Goal: Transaction & Acquisition: Purchase product/service

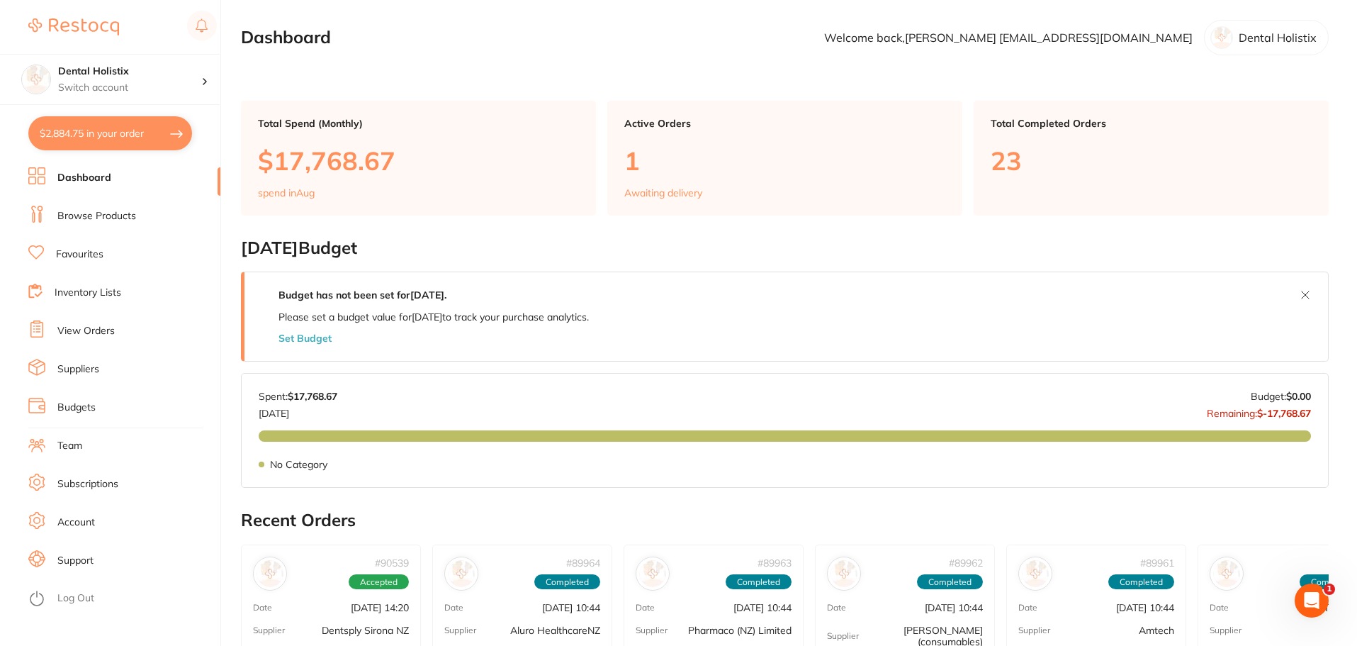
click at [133, 133] on button "$2,884.75 in your order" at bounding box center [110, 133] width 164 height 34
checkbox input "true"
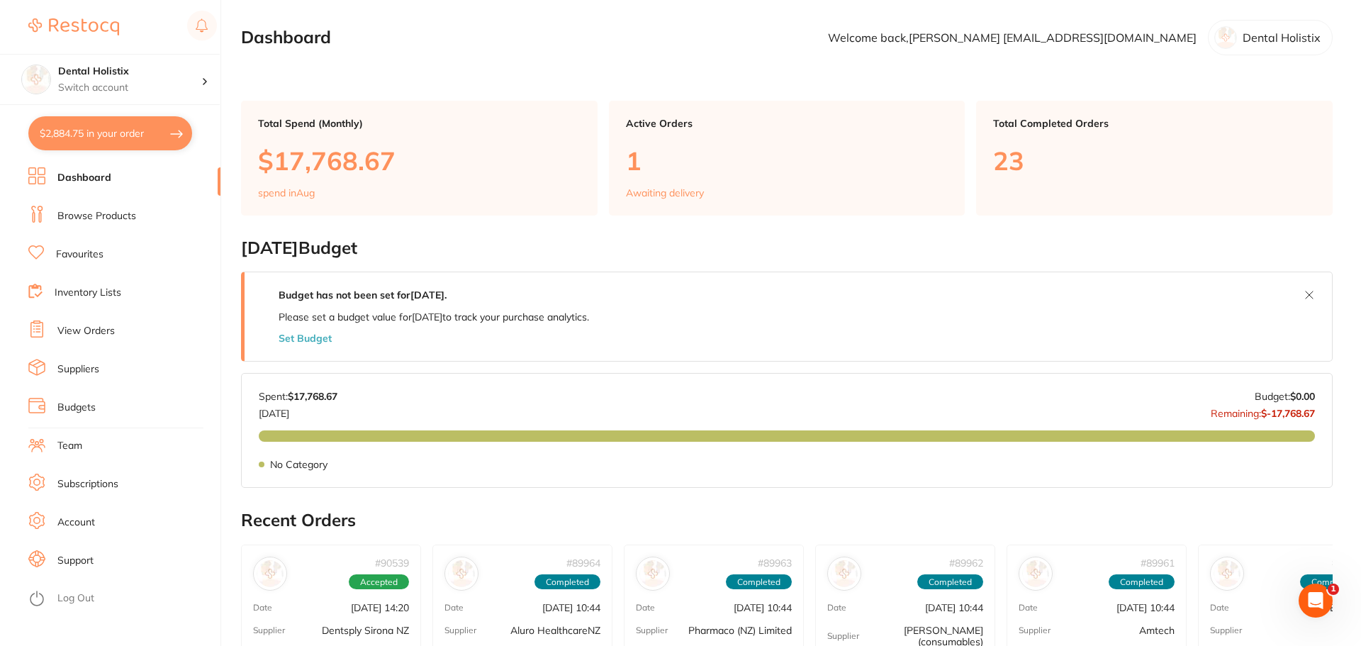
checkbox input "true"
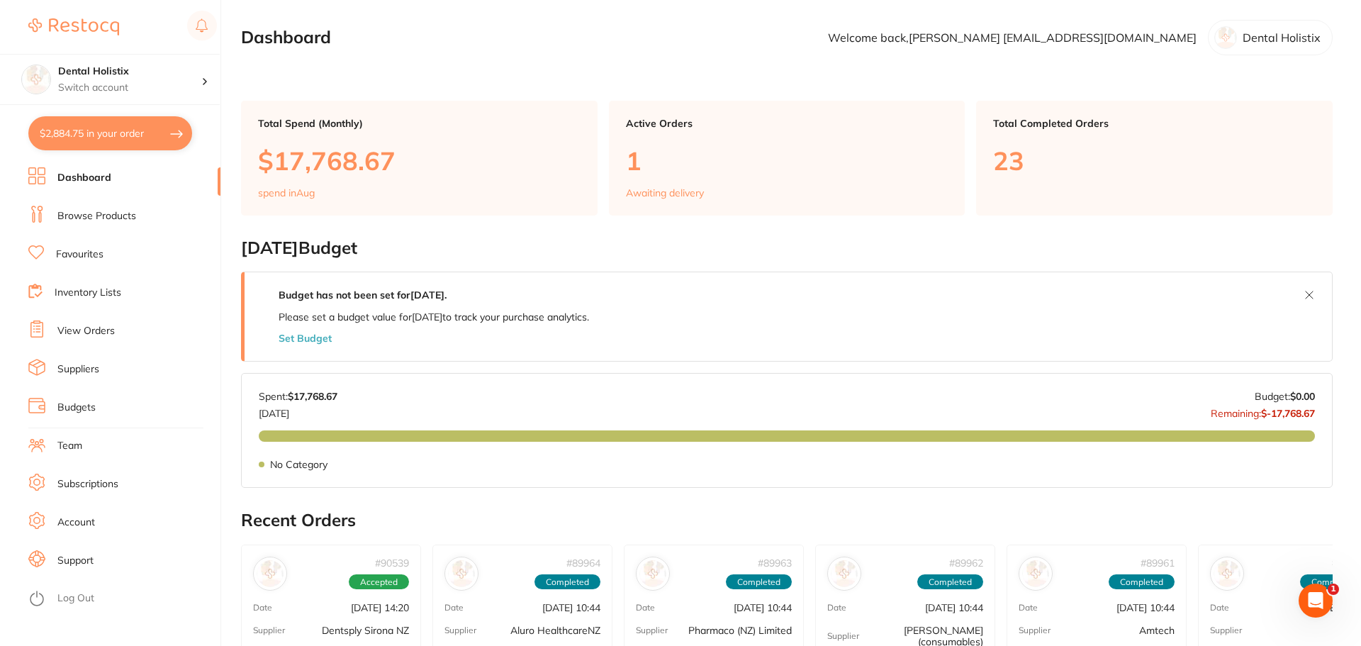
checkbox input "true"
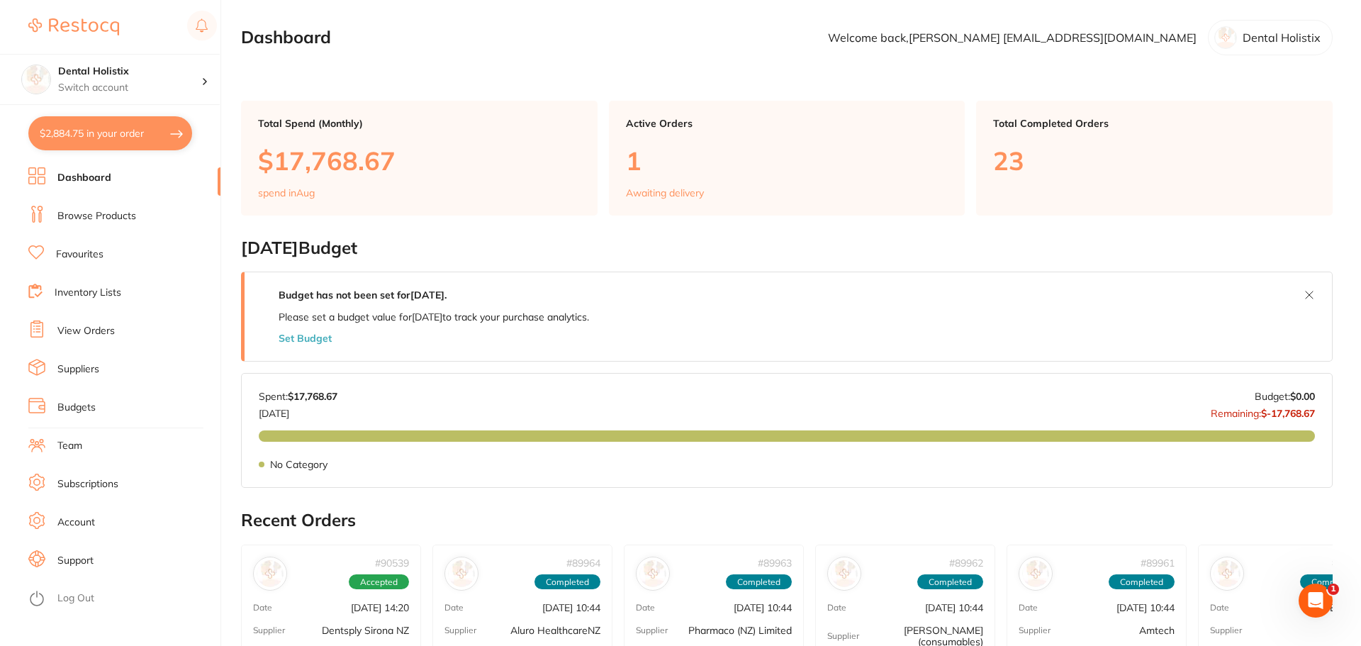
checkbox input "true"
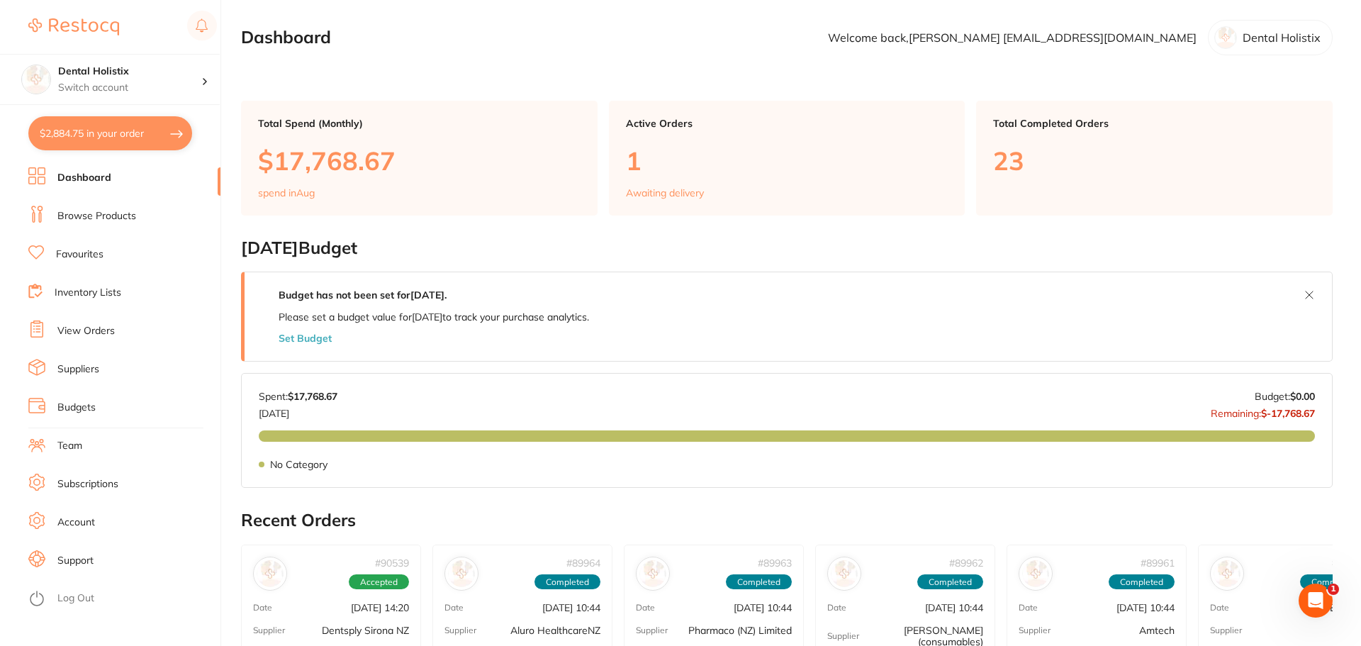
checkbox input "true"
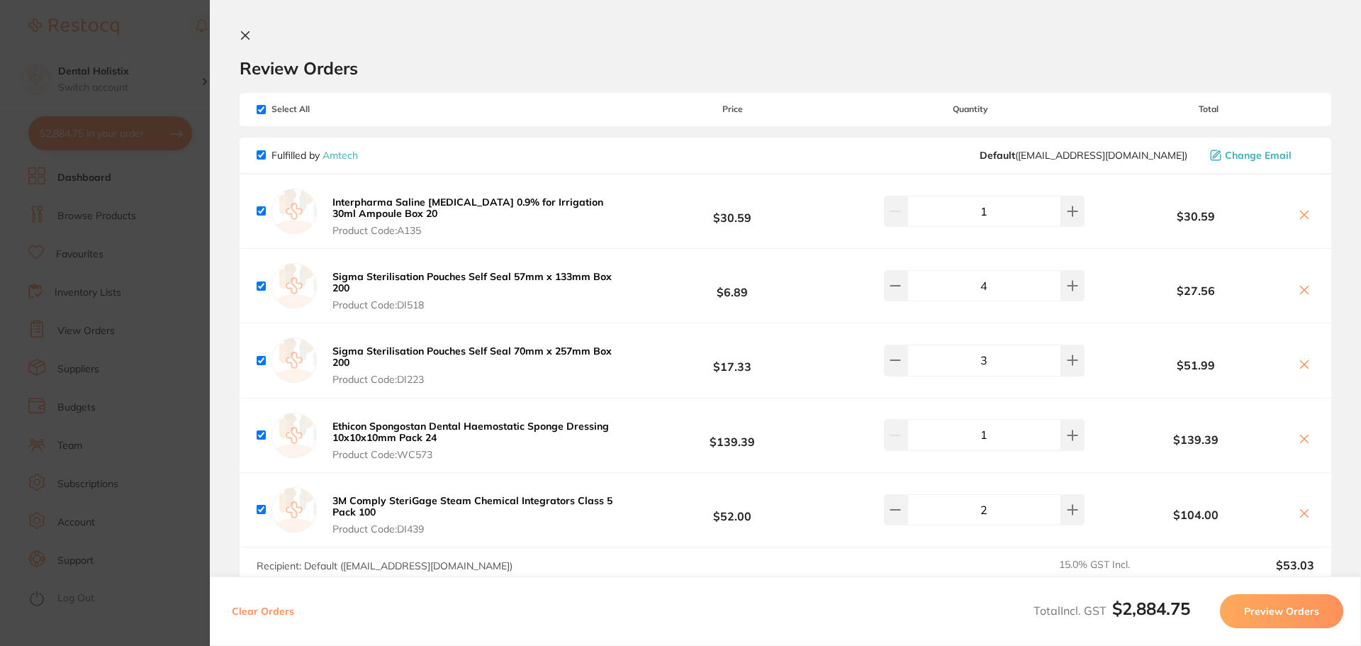
click at [245, 31] on icon at bounding box center [245, 35] width 11 height 11
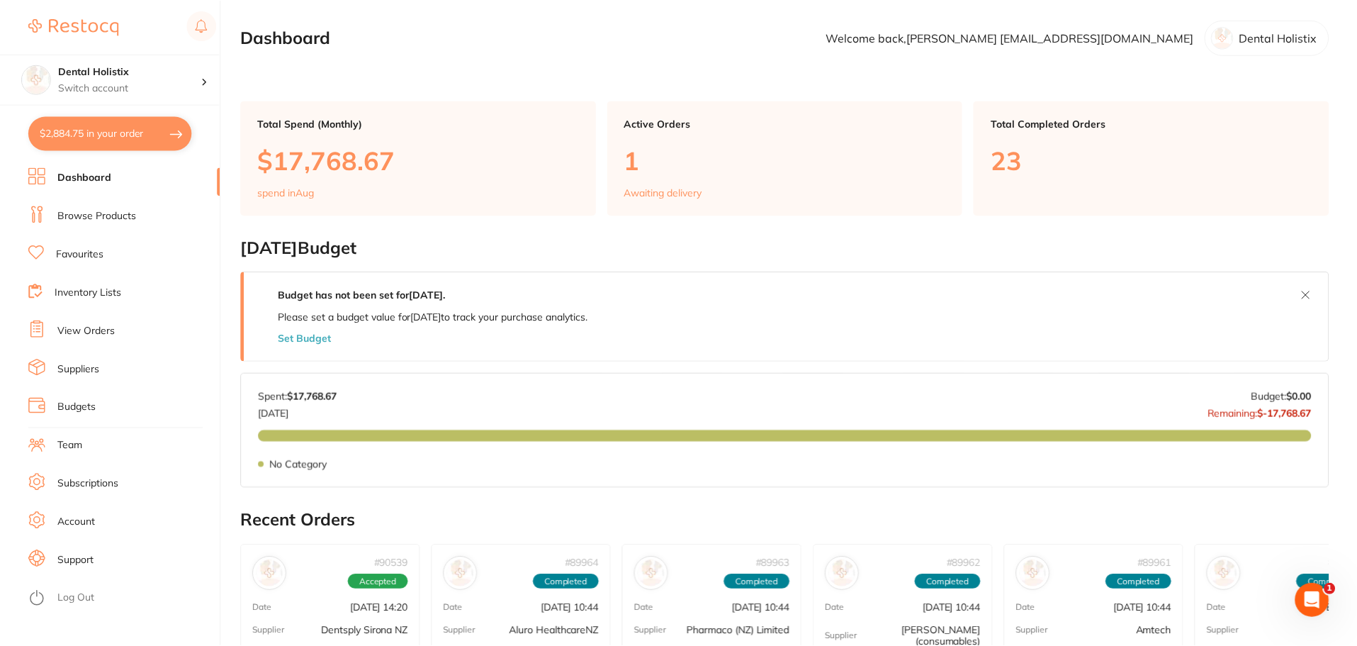
scroll to position [71, 0]
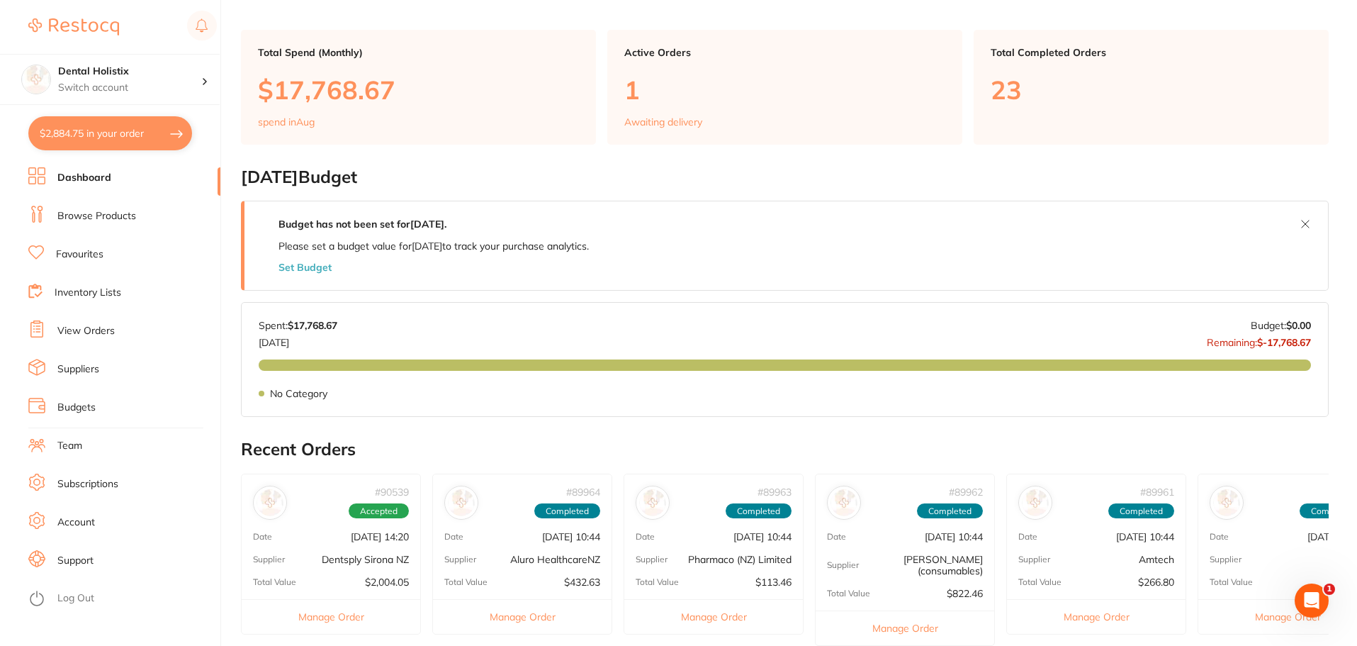
click at [125, 122] on button "$2,884.75 in your order" at bounding box center [110, 133] width 164 height 34
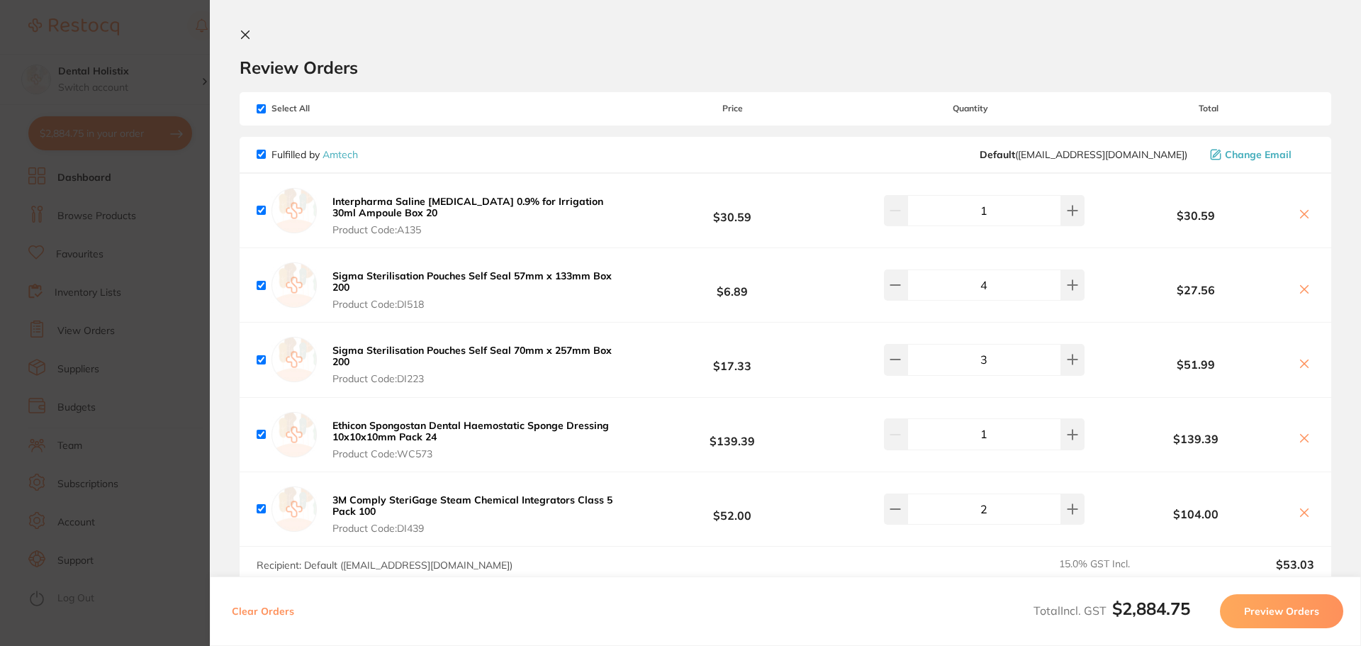
scroll to position [0, 0]
click at [246, 39] on icon at bounding box center [245, 35] width 11 height 11
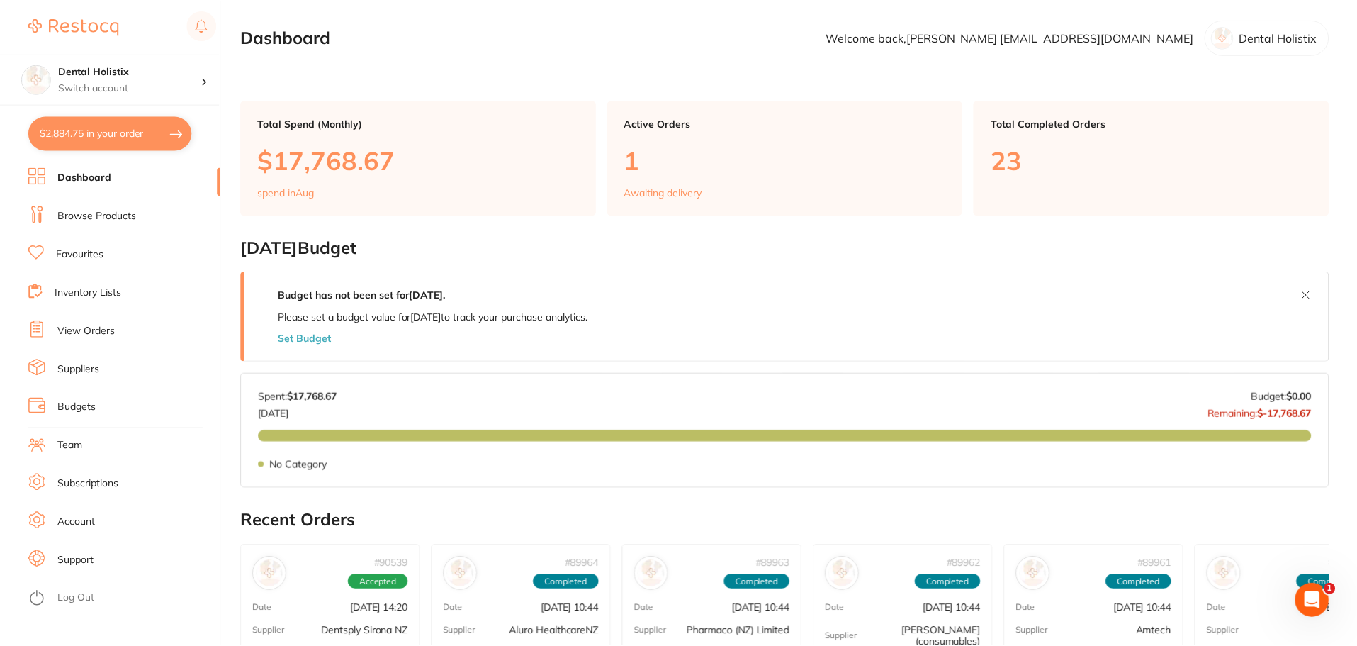
scroll to position [71, 0]
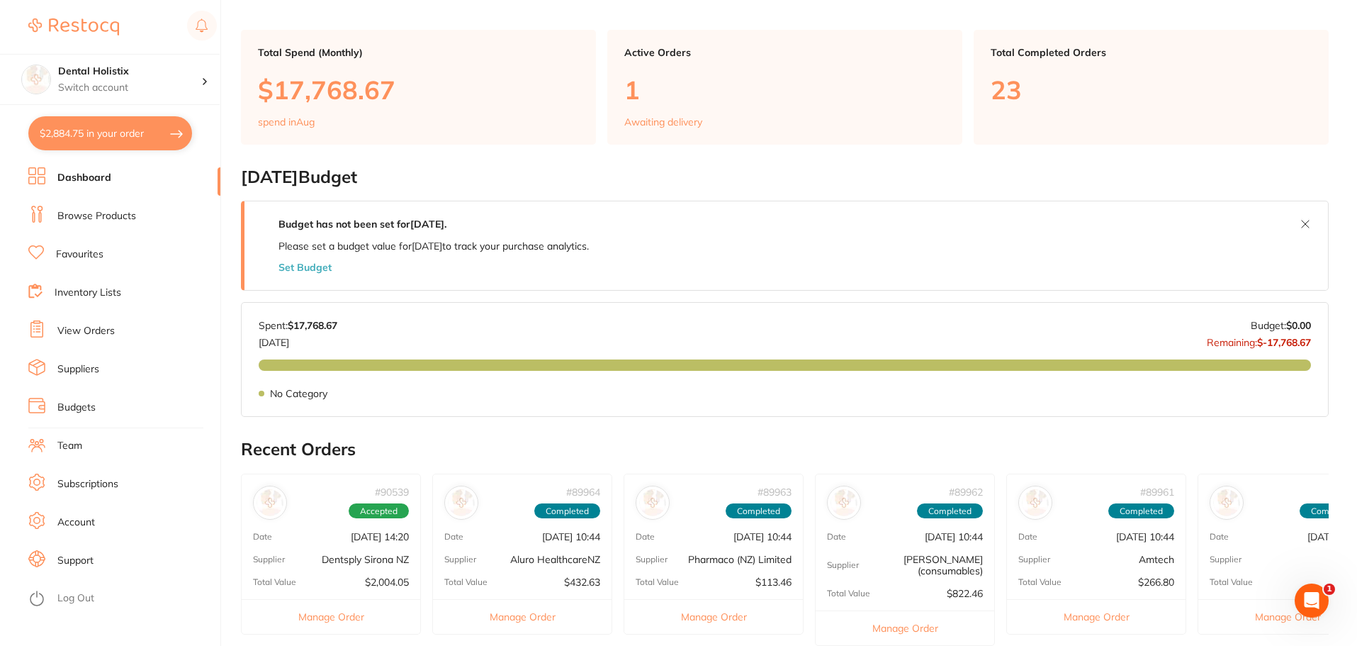
click at [123, 137] on button "$2,884.75 in your order" at bounding box center [110, 133] width 164 height 34
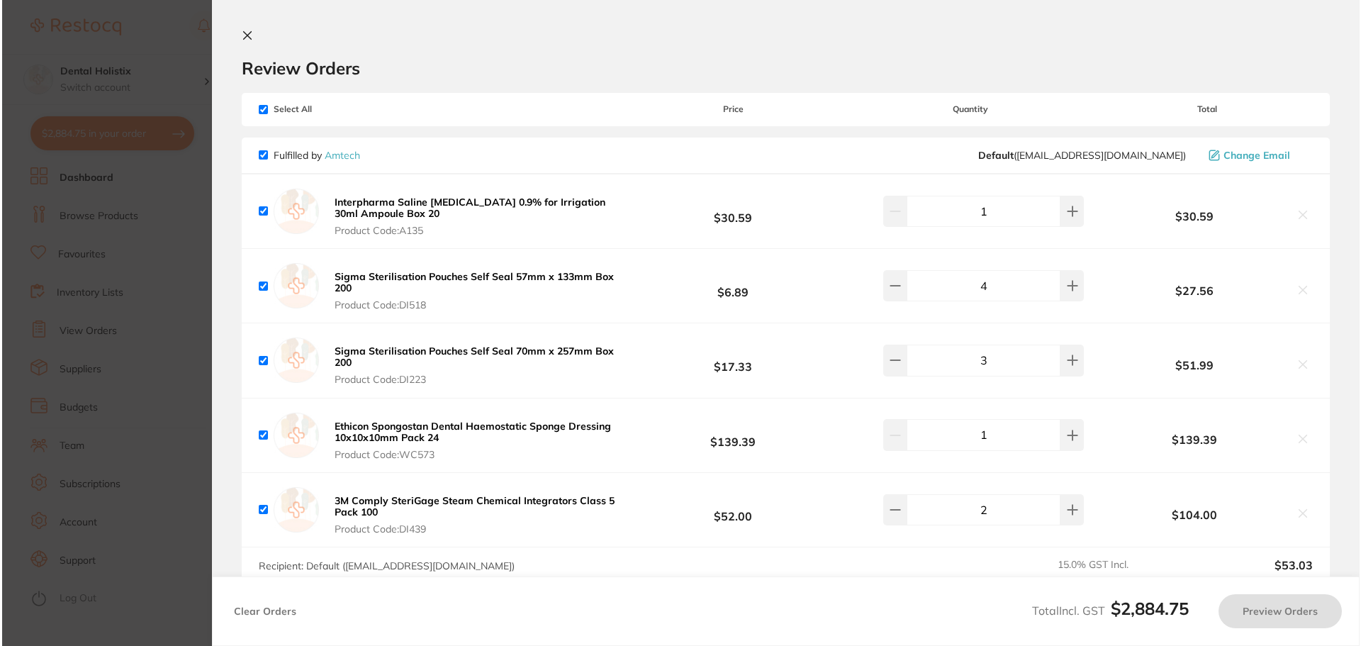
scroll to position [0, 0]
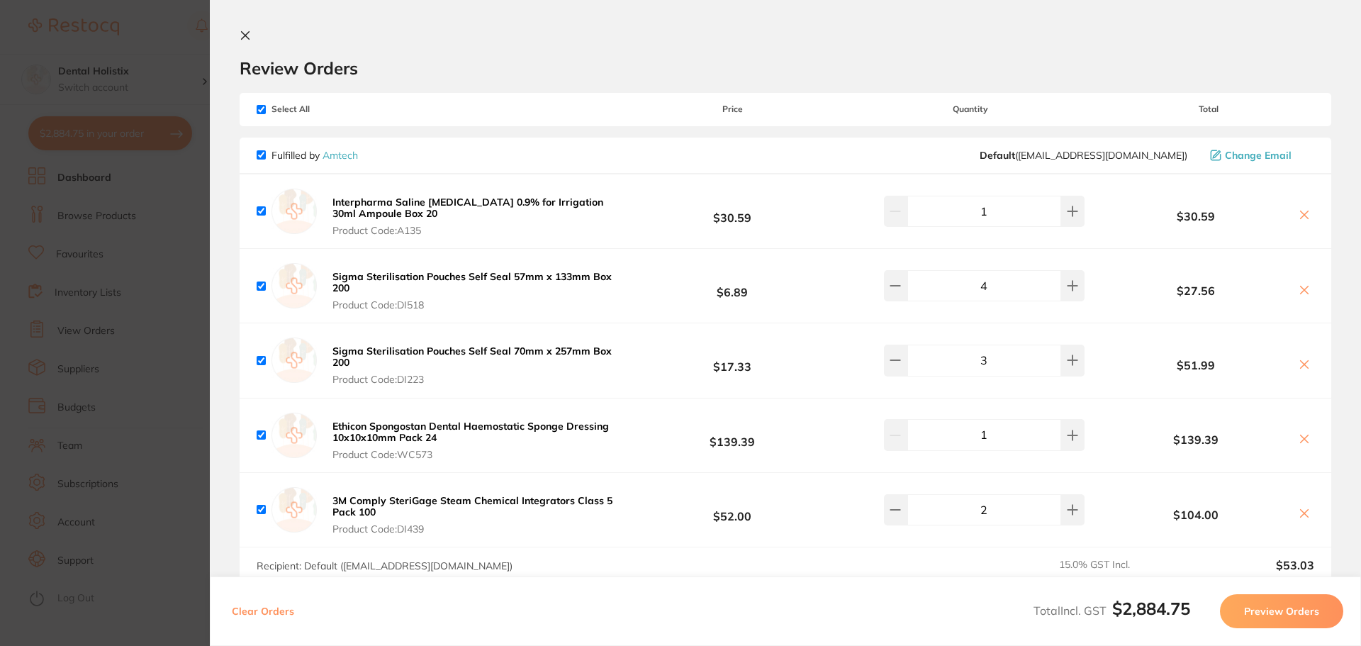
click at [1309, 610] on button "Preview Orders" at bounding box center [1281, 611] width 123 height 34
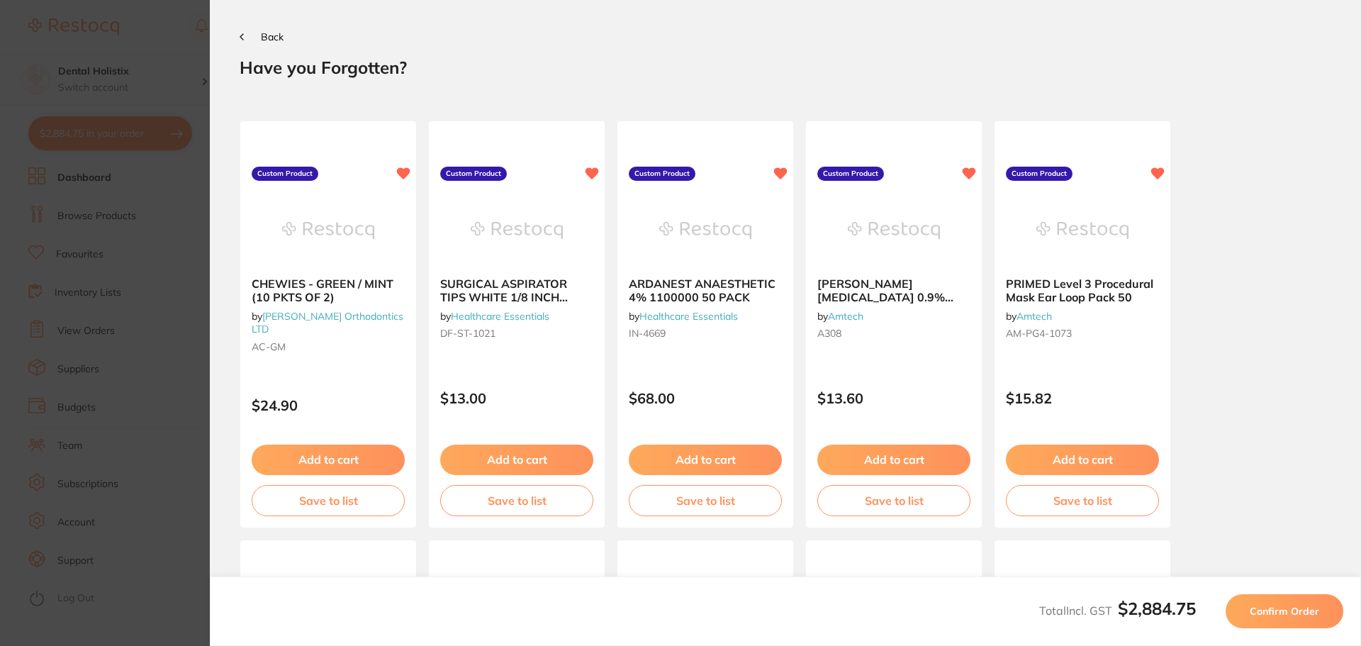
click at [1207, 89] on div "Have you Forgotten? CHEWIES - GREEN / MINT (10 PKTS OF 2) by [PERSON_NAME] Orth…" at bounding box center [786, 502] width 1092 height 890
